Goal: Book appointment/travel/reservation

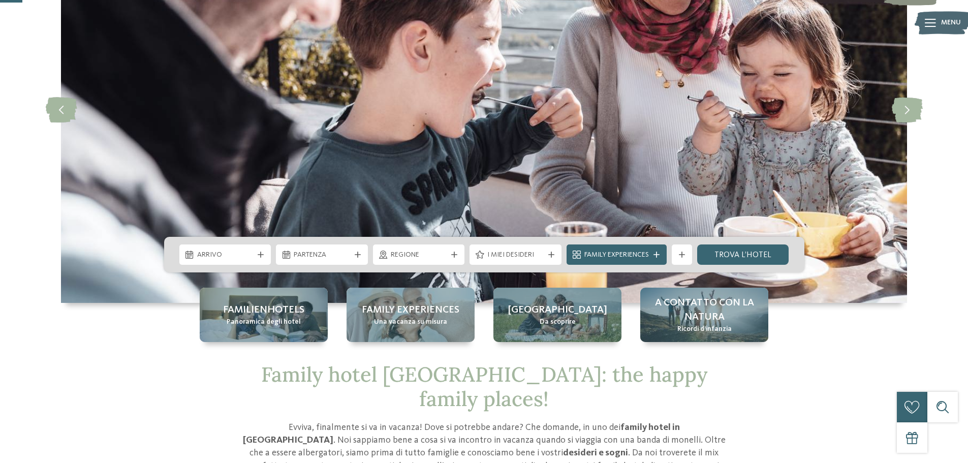
scroll to position [152, 0]
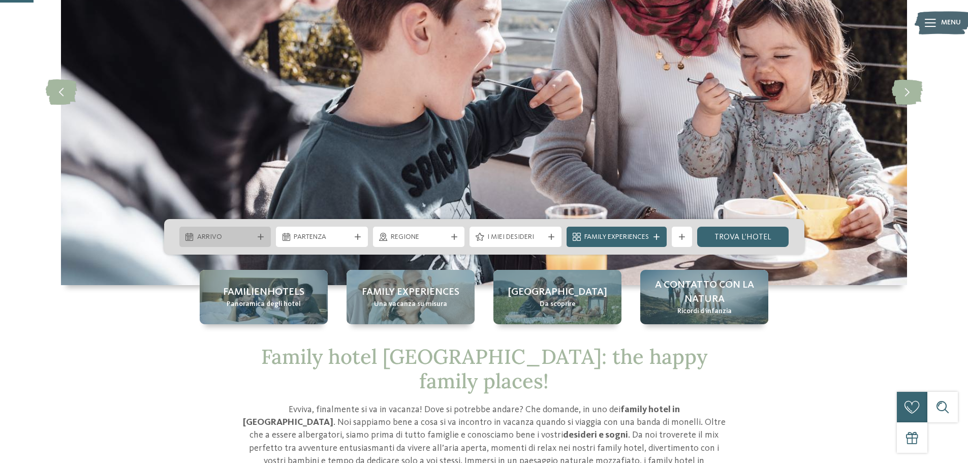
click at [253, 235] on div "Arrivo" at bounding box center [225, 236] width 61 height 11
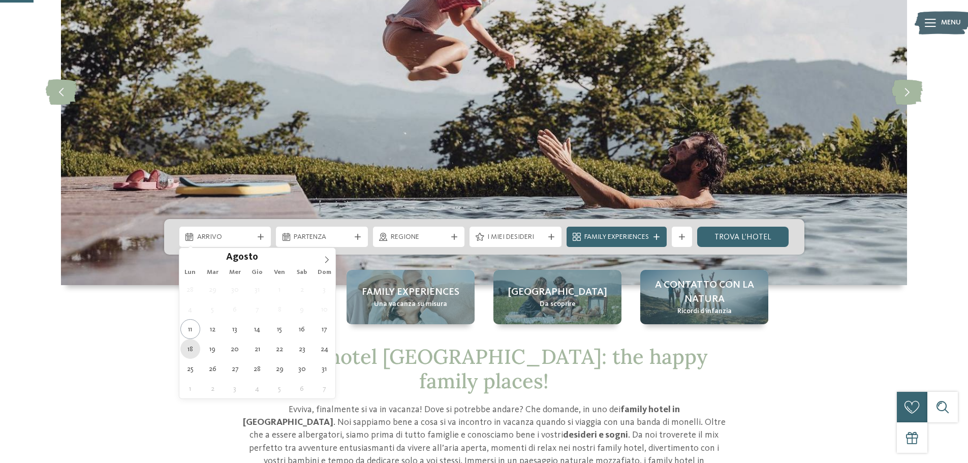
type div "18.08.2025"
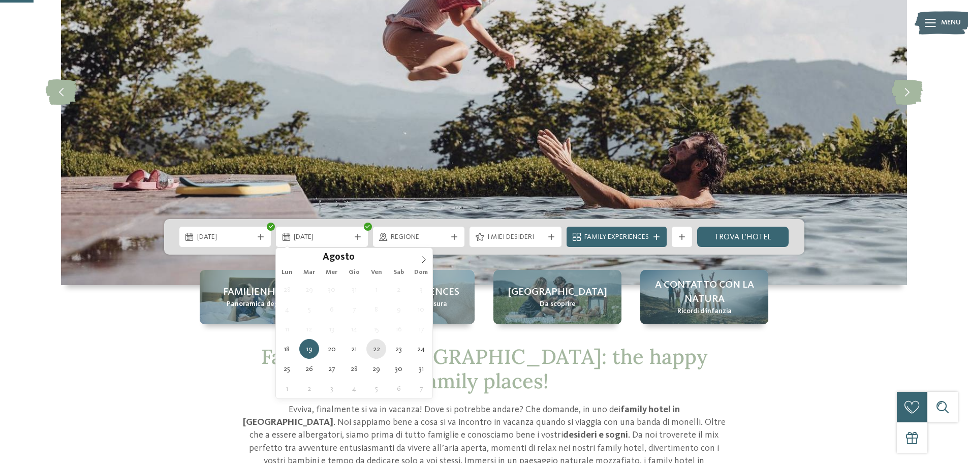
type div "22.08.2025"
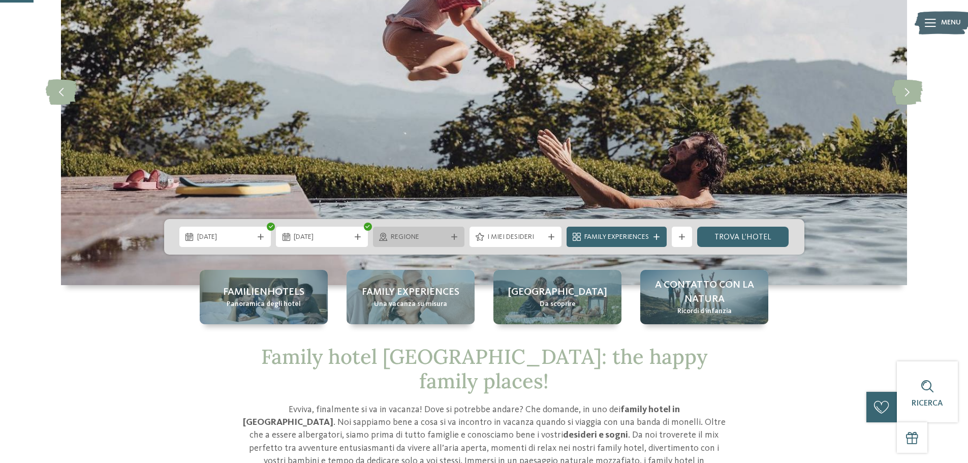
click at [450, 235] on div at bounding box center [454, 237] width 10 height 6
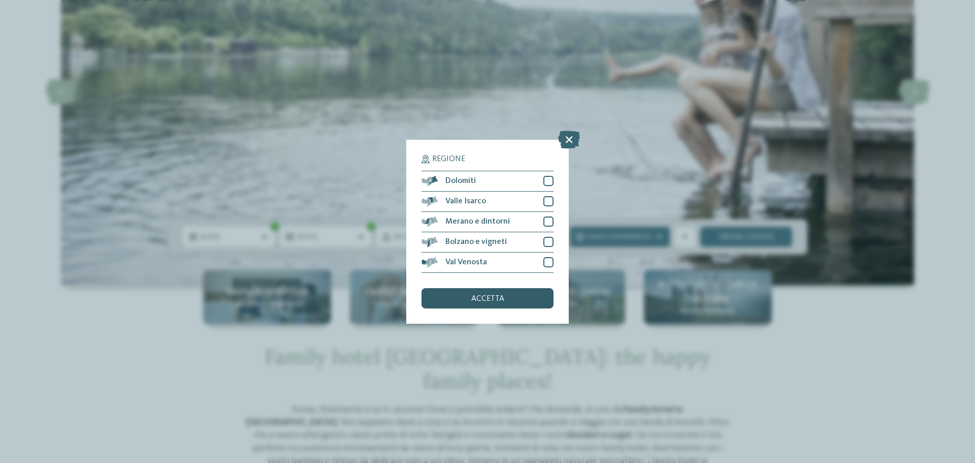
click at [475, 307] on div "accetta" at bounding box center [488, 298] width 132 height 20
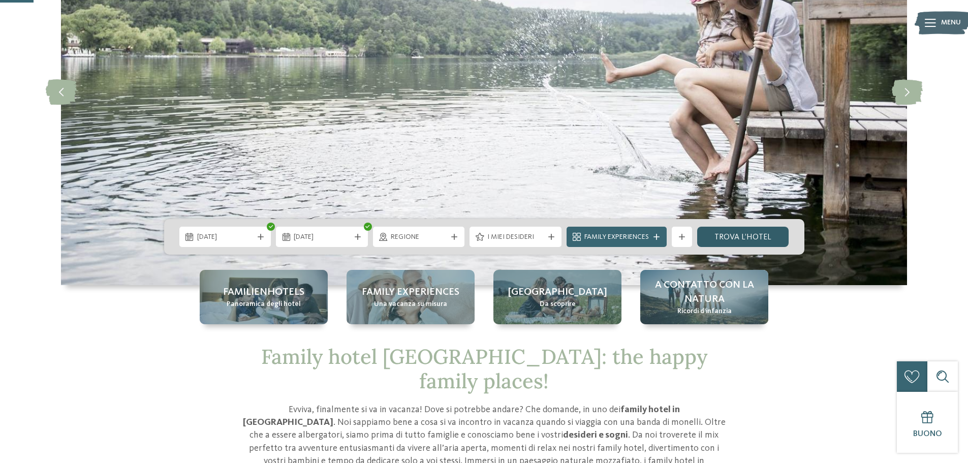
click at [753, 238] on link "trova l’hotel" at bounding box center [743, 237] width 92 height 20
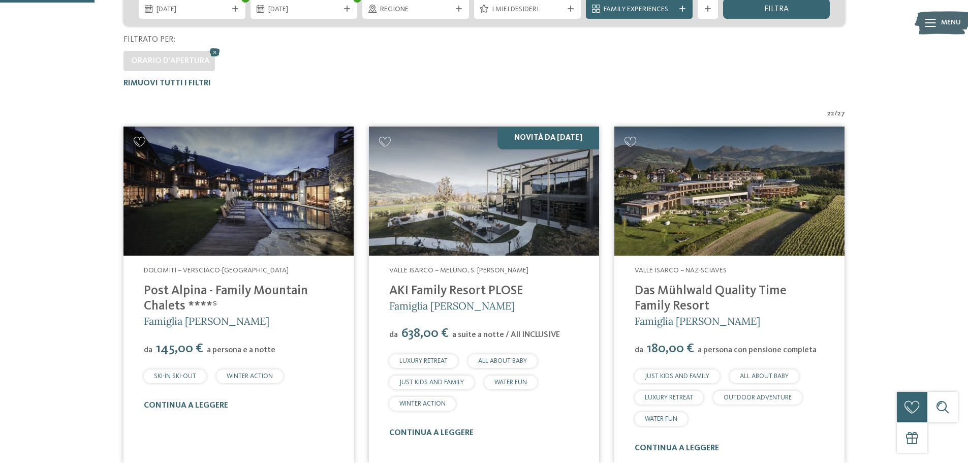
scroll to position [333, 0]
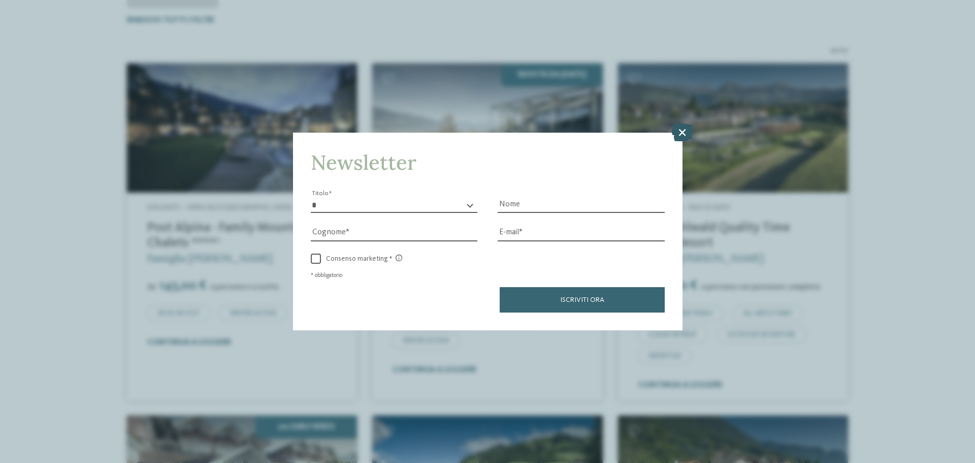
click at [680, 130] on icon at bounding box center [683, 132] width 22 height 18
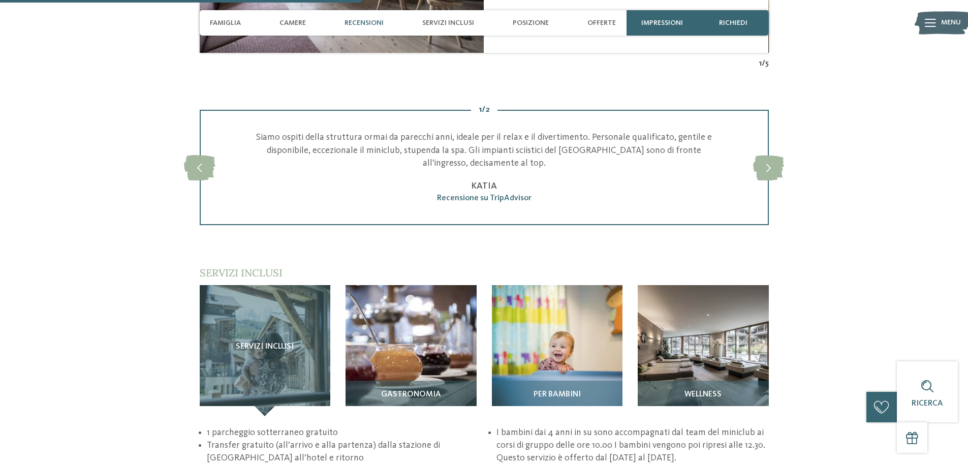
scroll to position [1321, 0]
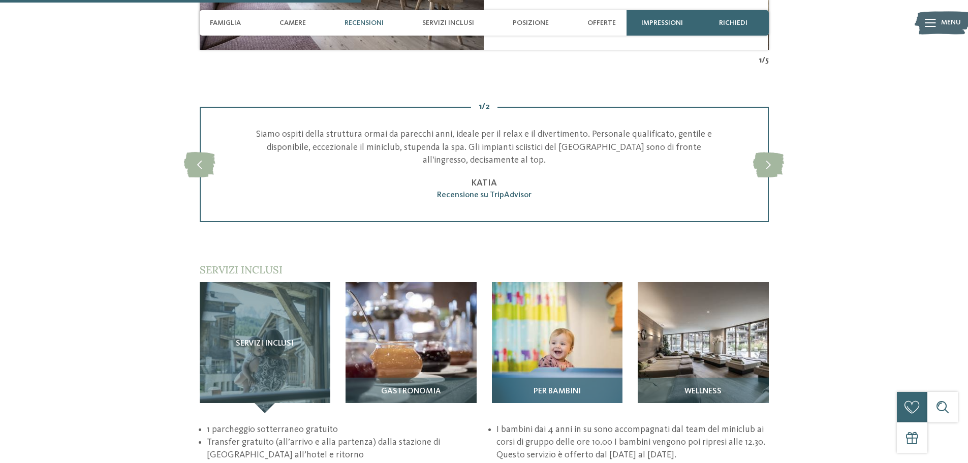
click at [551, 315] on img at bounding box center [557, 347] width 131 height 131
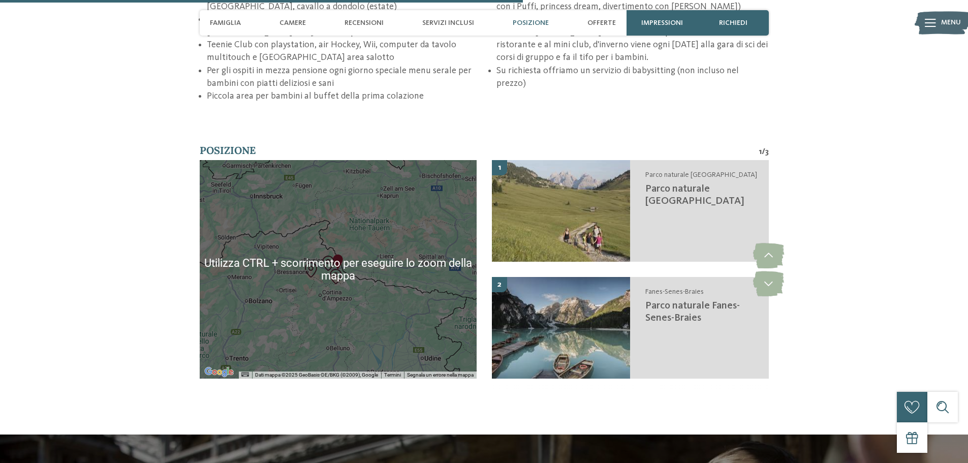
scroll to position [1879, 0]
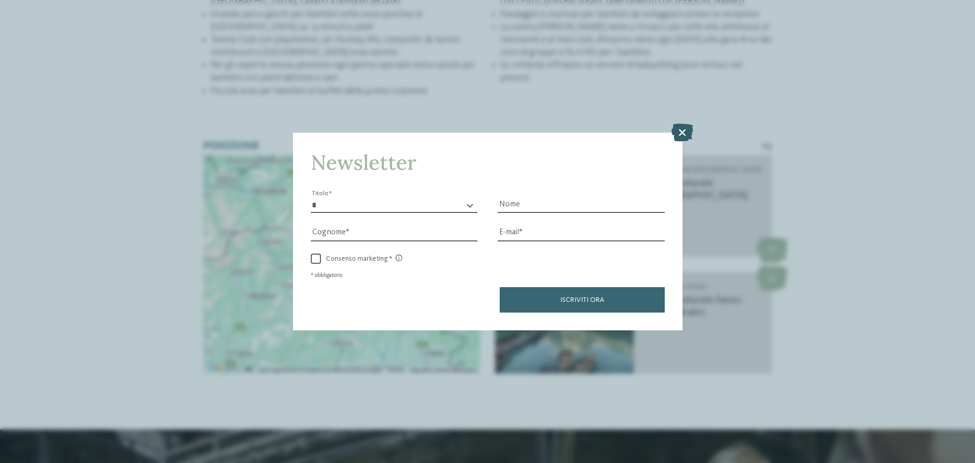
click at [682, 130] on icon at bounding box center [683, 132] width 22 height 18
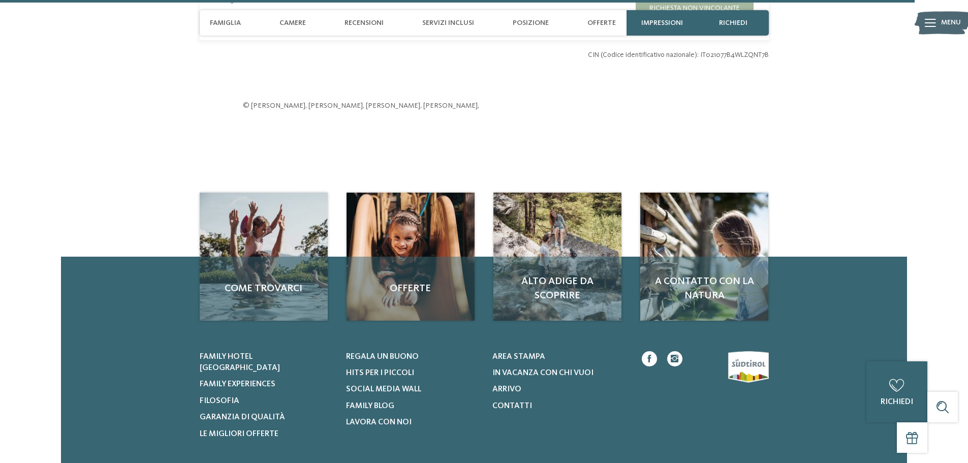
scroll to position [3353, 0]
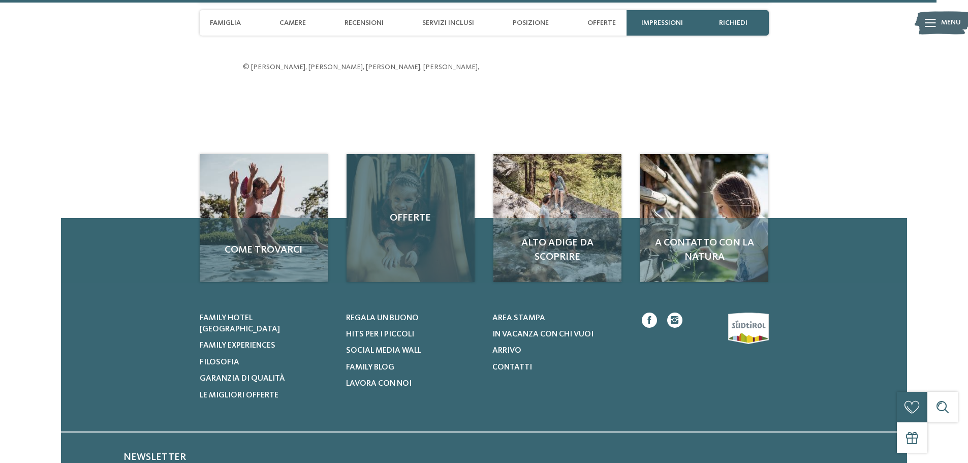
click at [415, 211] on span "Offerte" at bounding box center [411, 218] width 108 height 14
